Goal: Navigation & Orientation: Find specific page/section

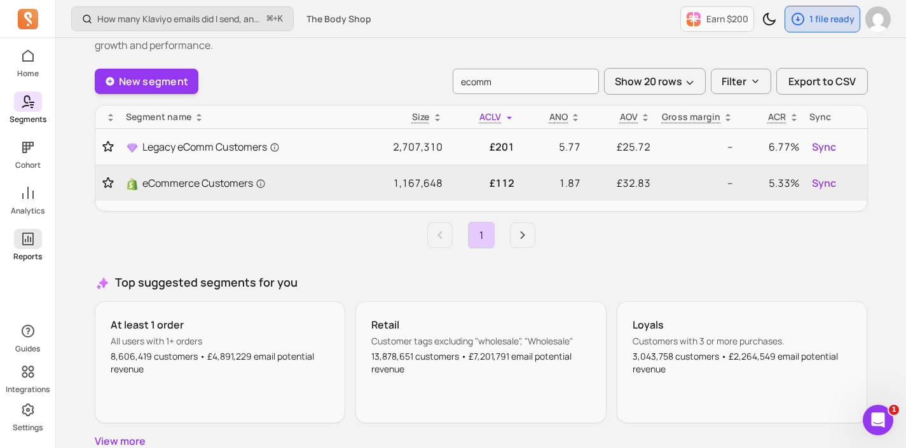
scroll to position [105, 0]
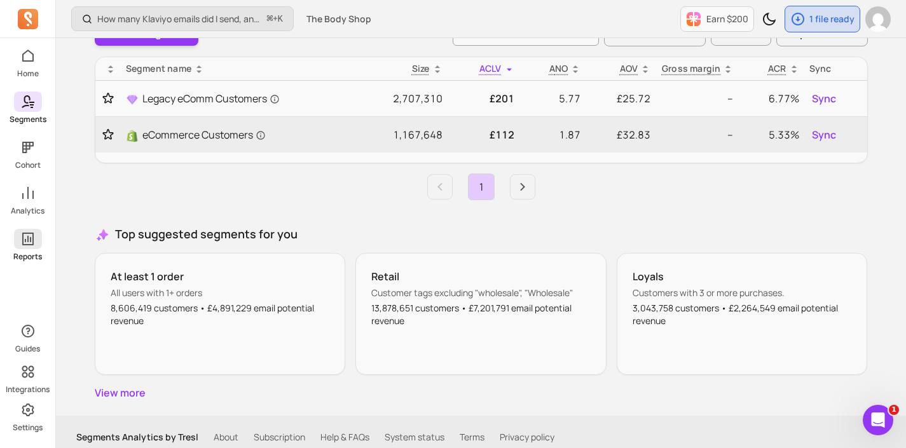
click at [34, 247] on span at bounding box center [28, 239] width 28 height 20
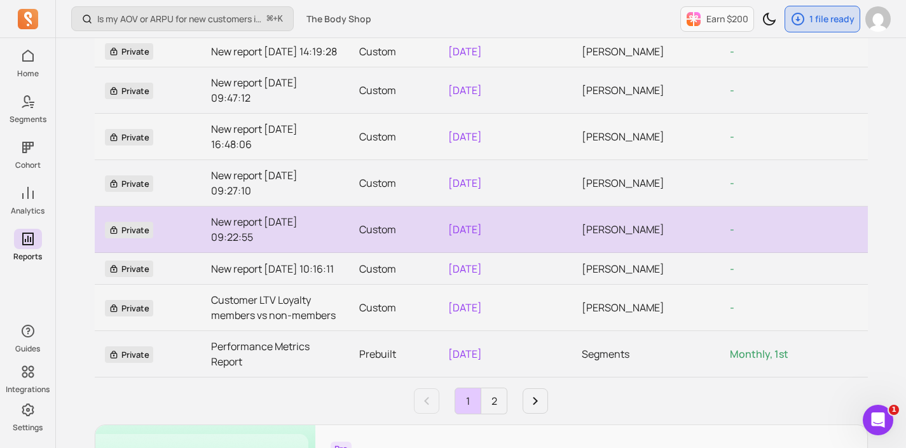
scroll to position [139, 0]
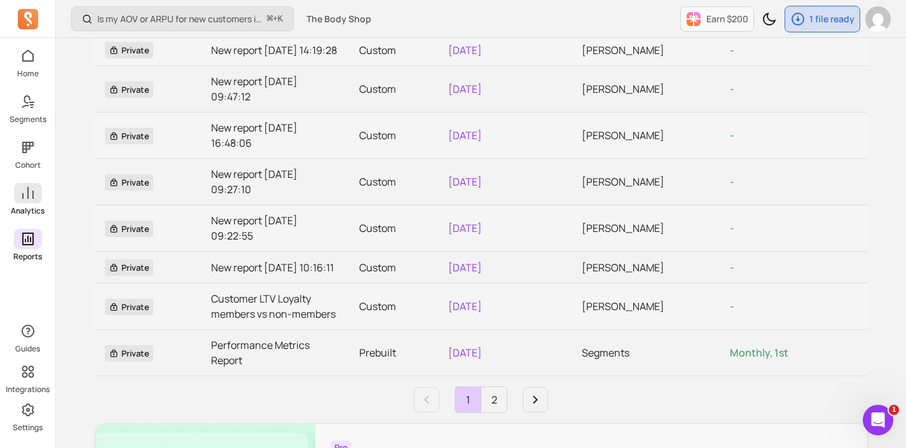
click at [23, 191] on icon at bounding box center [27, 193] width 15 height 15
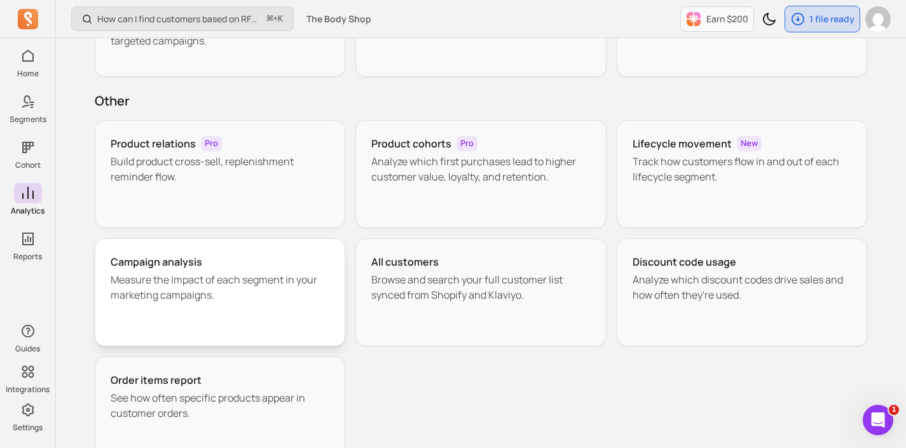
scroll to position [254, 0]
